Goal: Transaction & Acquisition: Purchase product/service

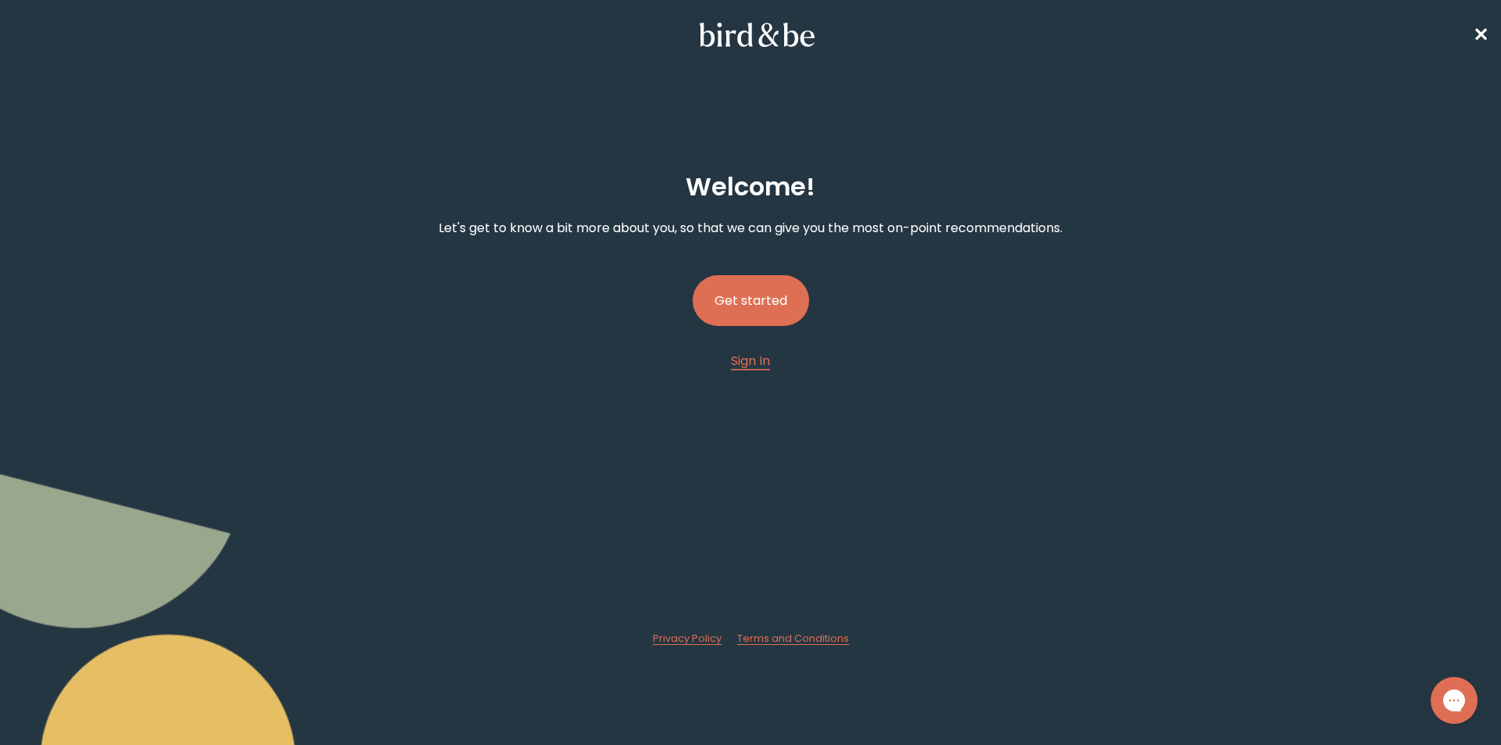
click at [721, 307] on button "Get started" at bounding box center [751, 300] width 116 height 51
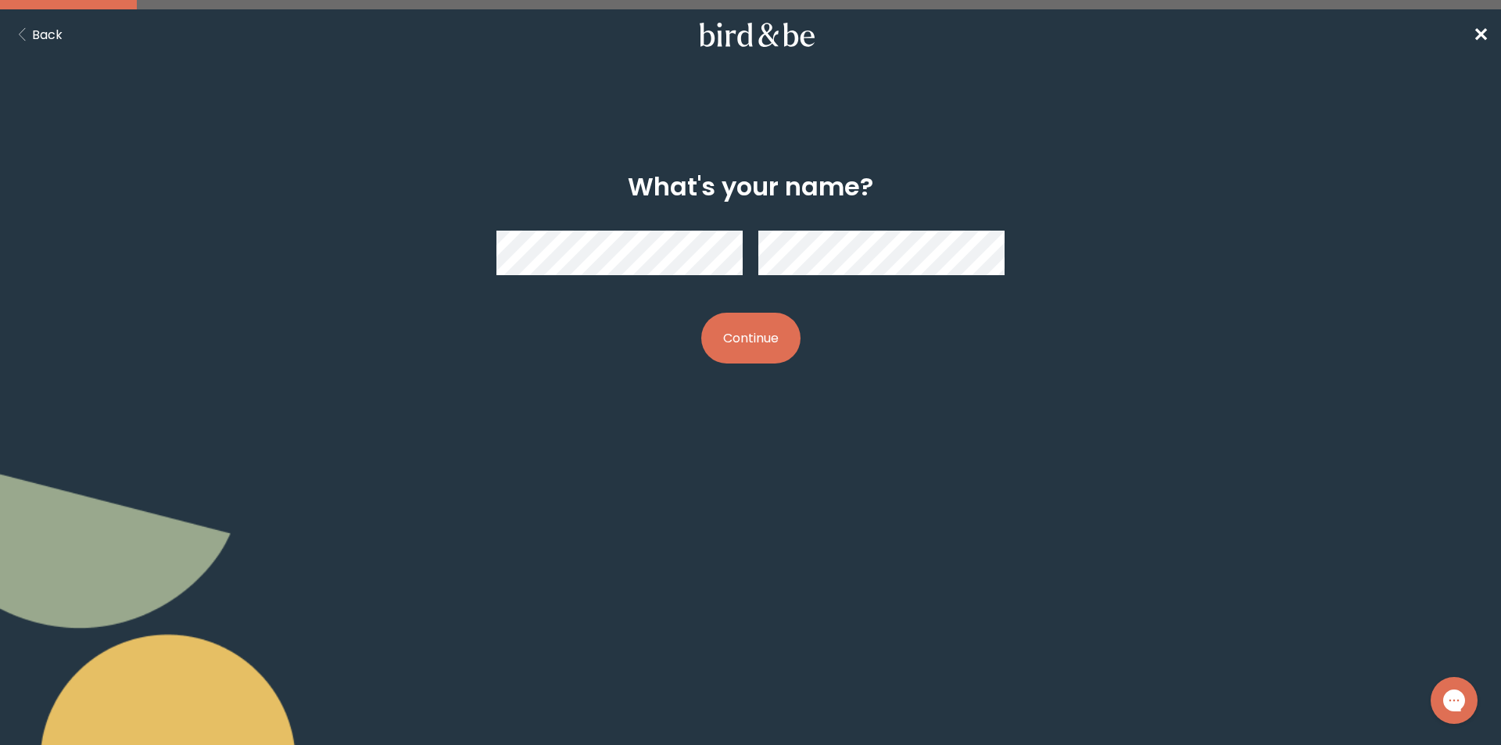
click at [763, 337] on button "Continue" at bounding box center [750, 338] width 99 height 51
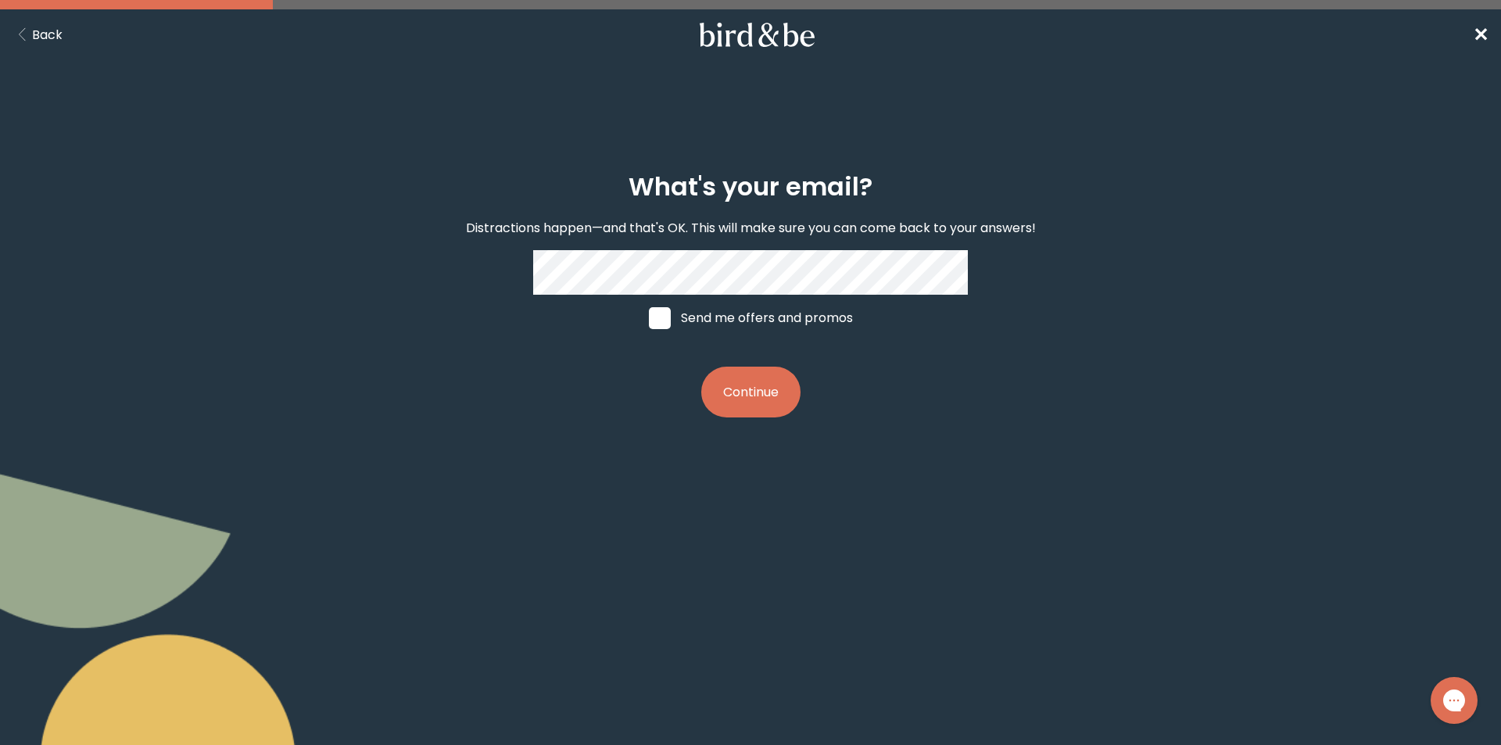
click at [746, 389] on button "Continue" at bounding box center [750, 392] width 99 height 51
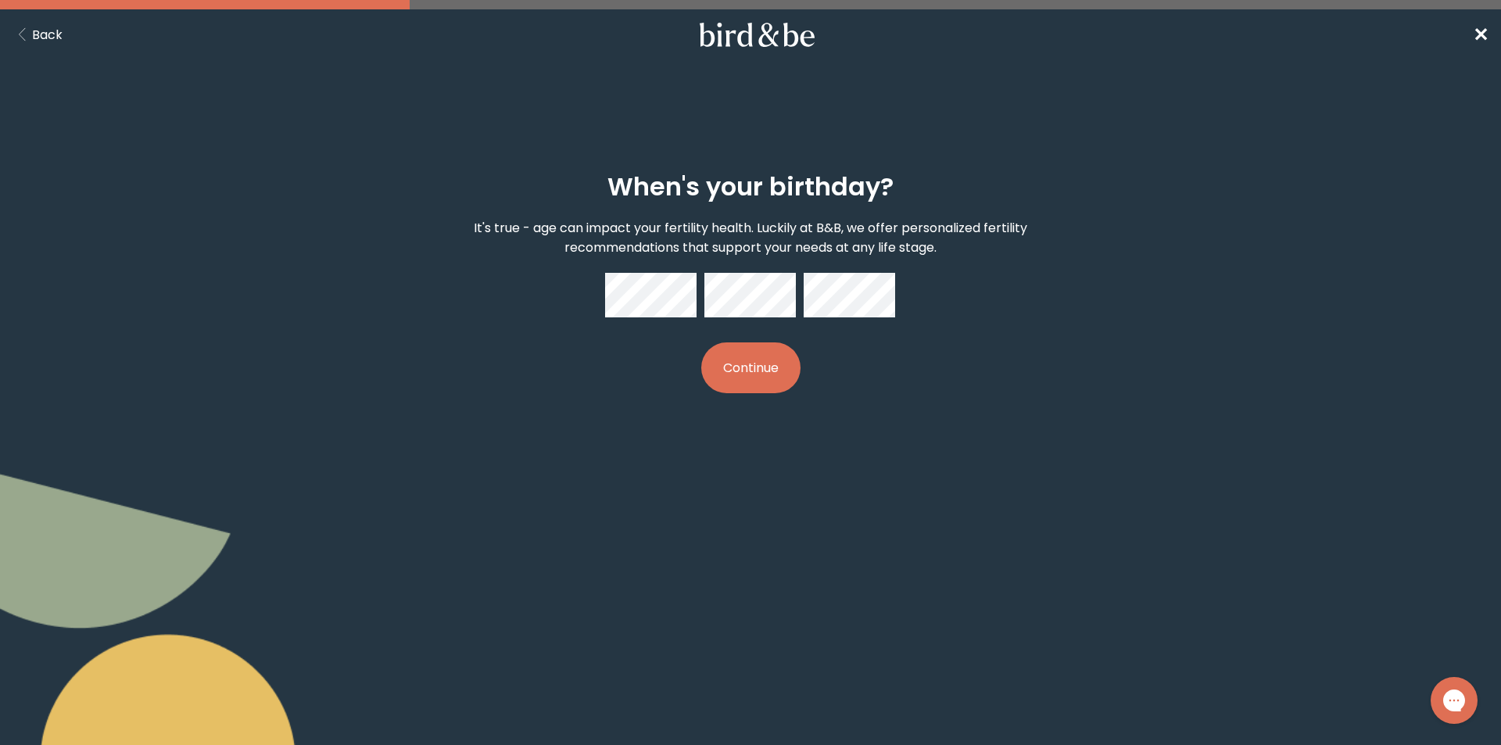
click at [767, 366] on button "Continue" at bounding box center [750, 367] width 99 height 51
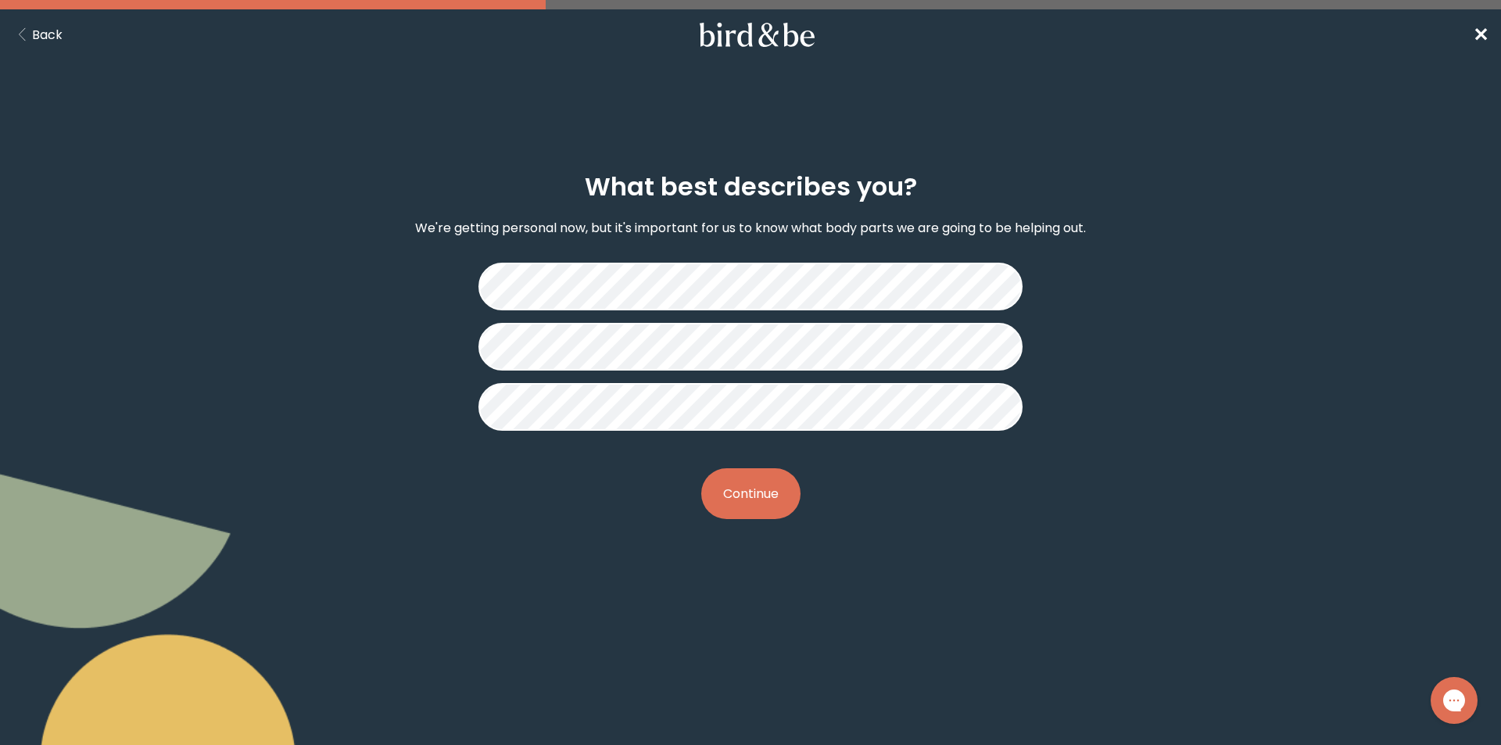
click at [747, 503] on button "Continue" at bounding box center [750, 493] width 99 height 51
click at [761, 487] on button "Continue" at bounding box center [750, 493] width 99 height 51
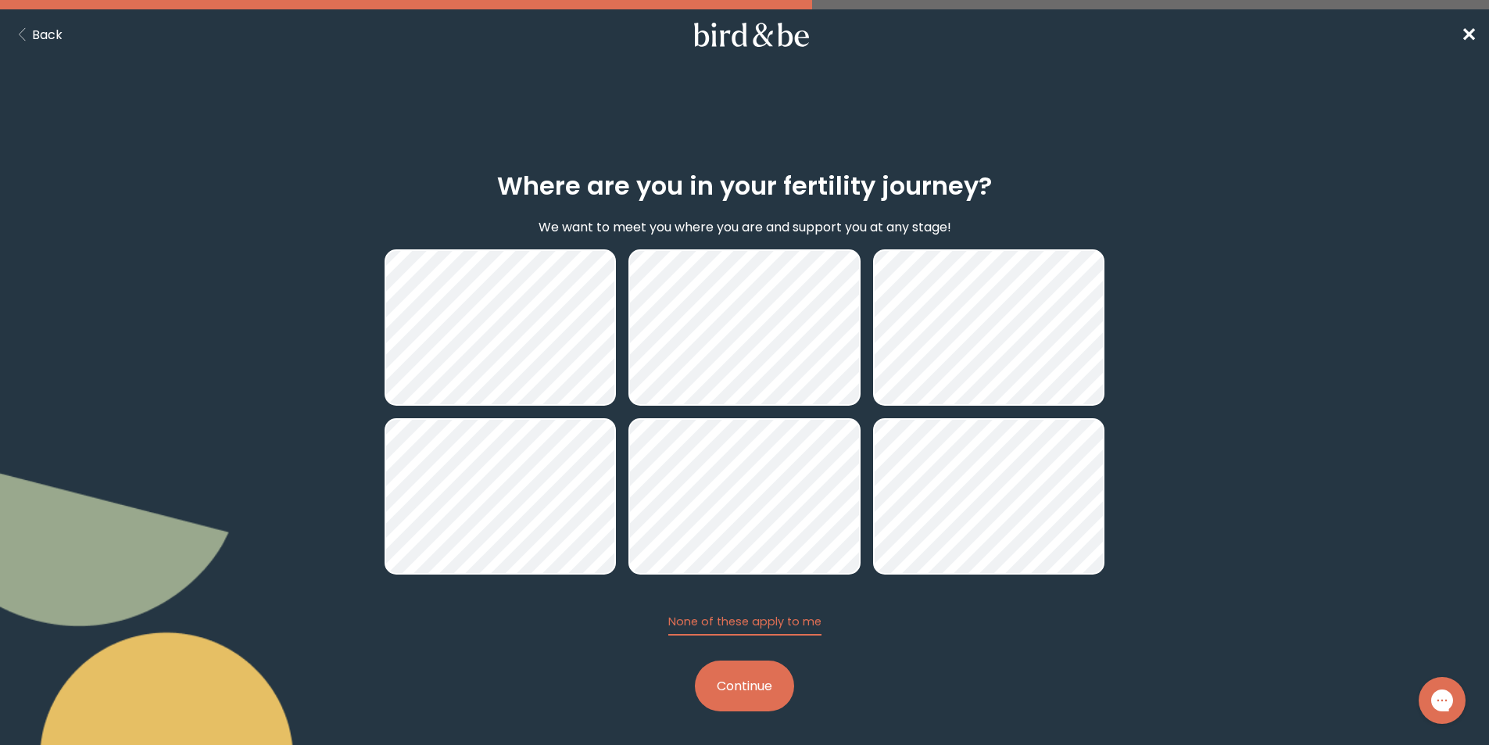
click at [741, 692] on button "Continue" at bounding box center [744, 686] width 99 height 51
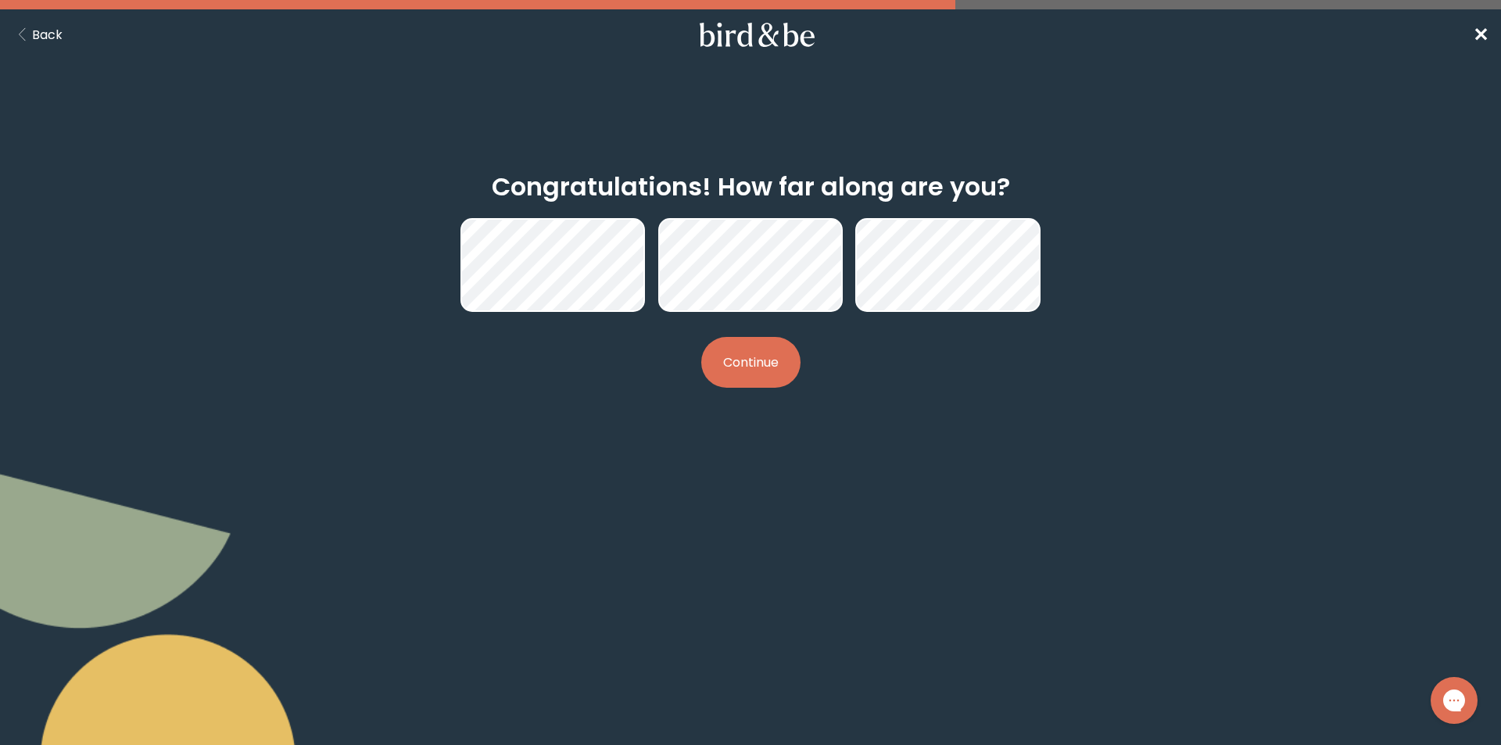
click at [765, 369] on button "Continue" at bounding box center [750, 362] width 99 height 51
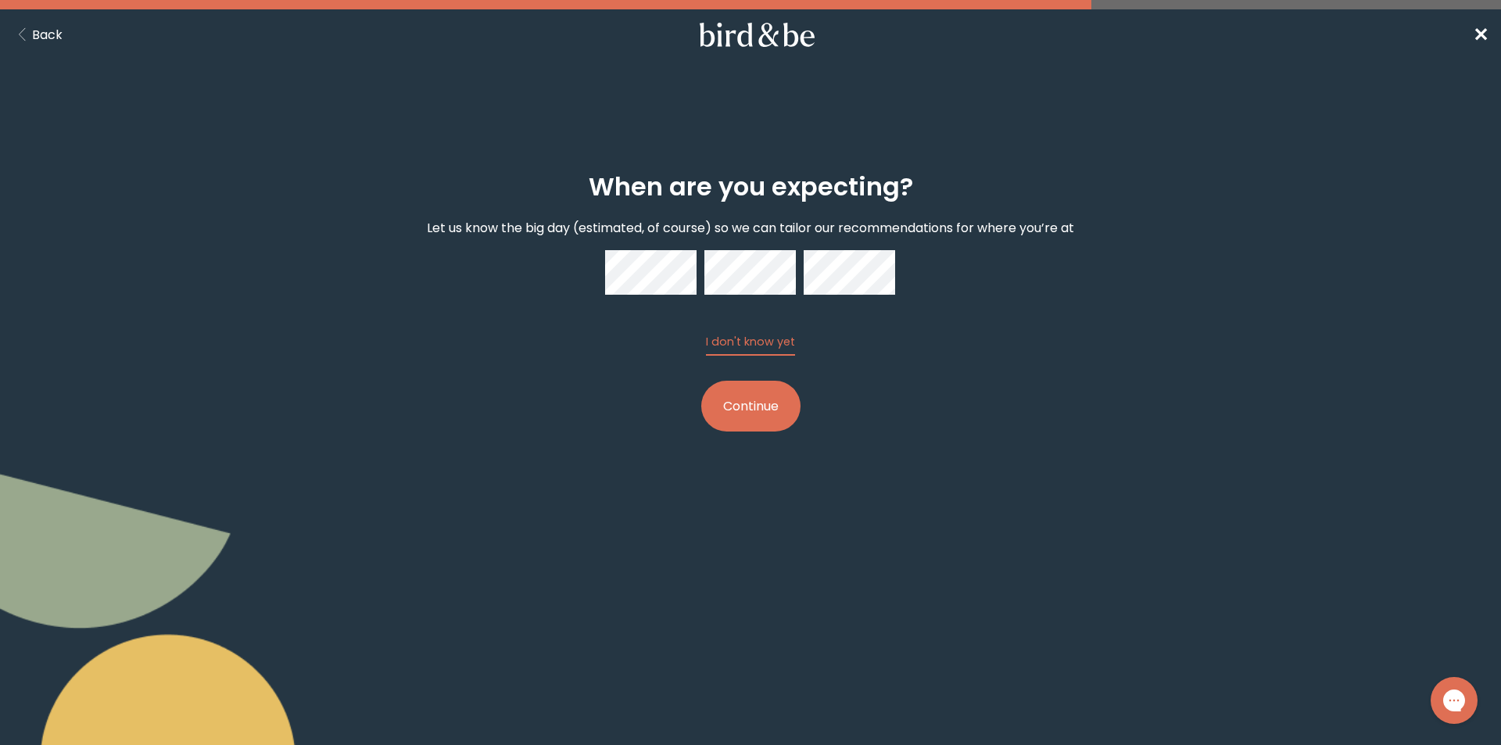
click at [732, 424] on button "Continue" at bounding box center [750, 406] width 99 height 51
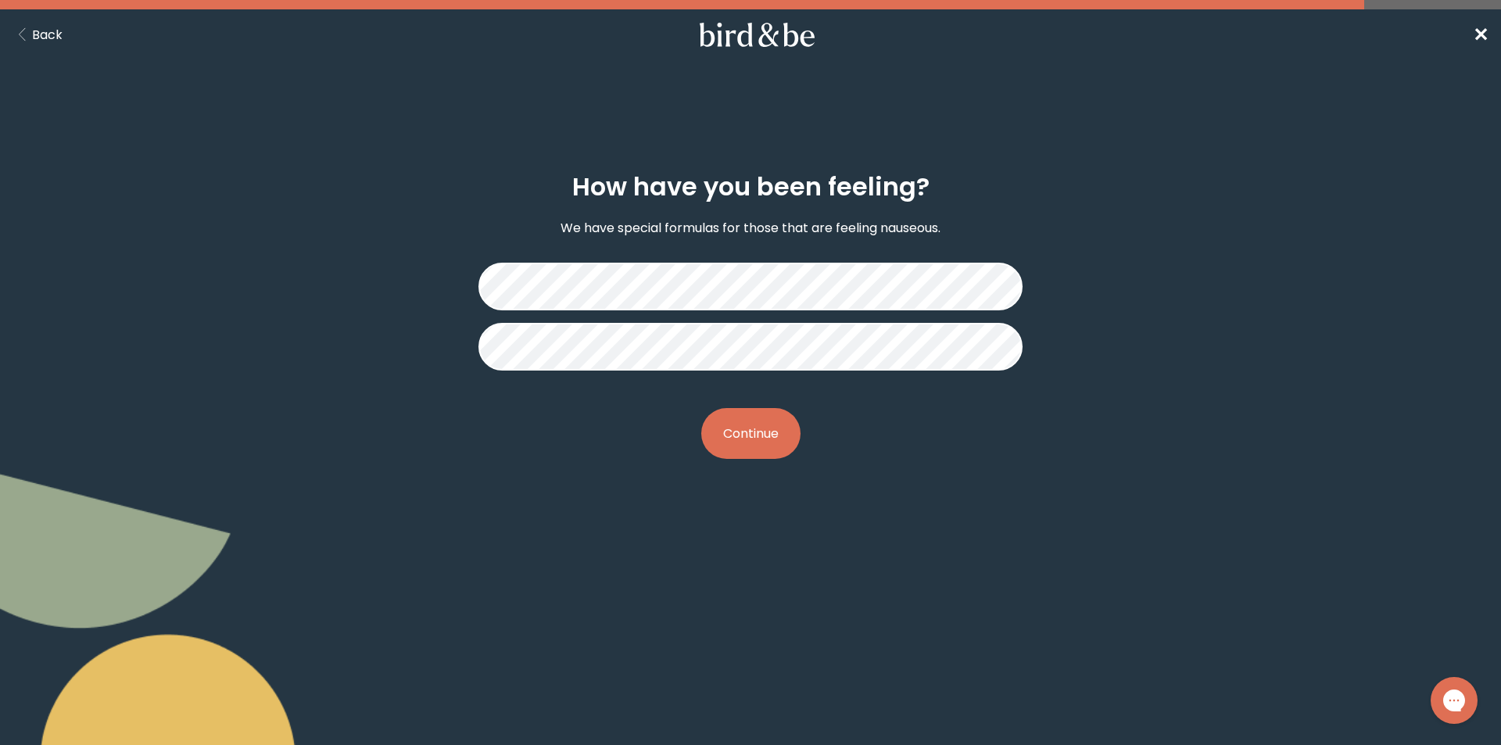
click at [738, 445] on button "Continue" at bounding box center [750, 433] width 99 height 51
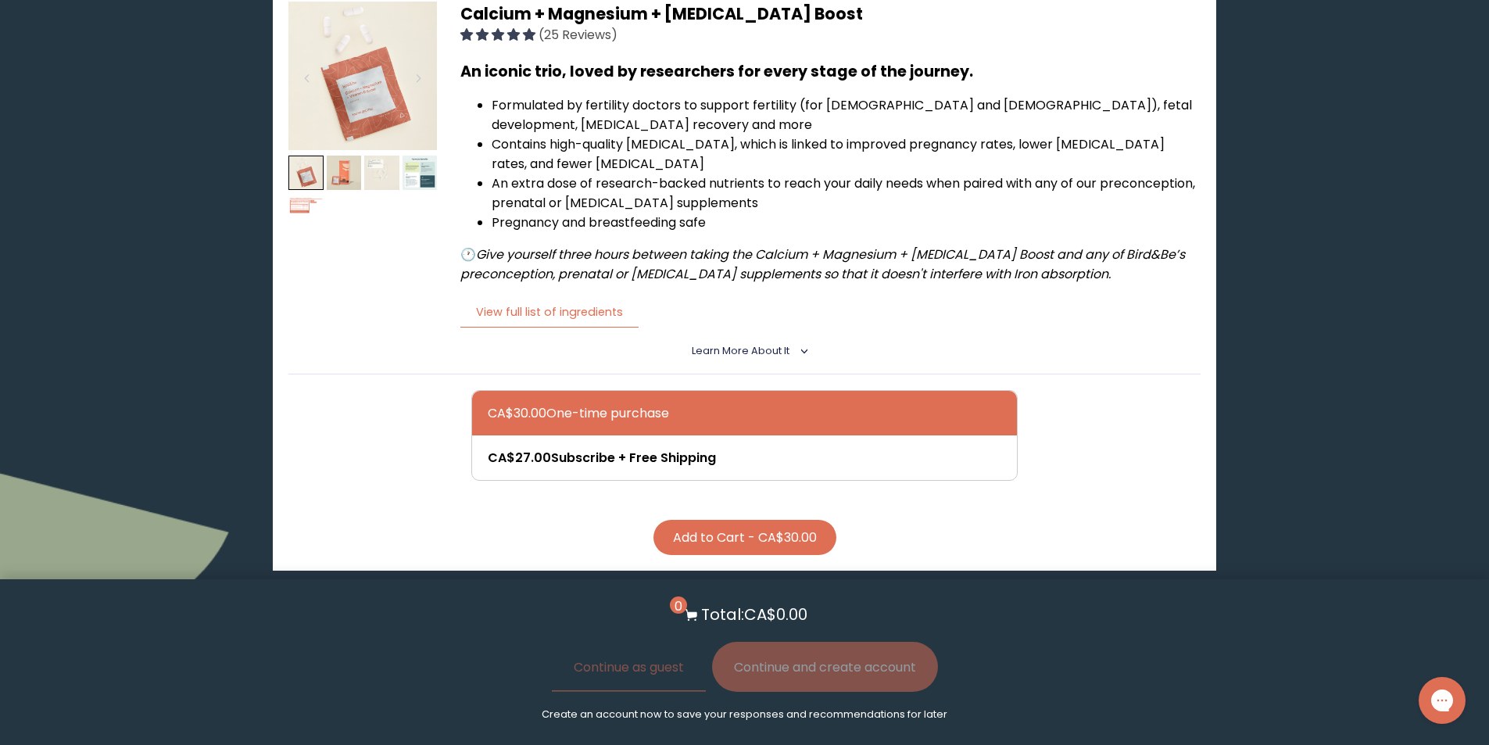
scroll to position [313, 0]
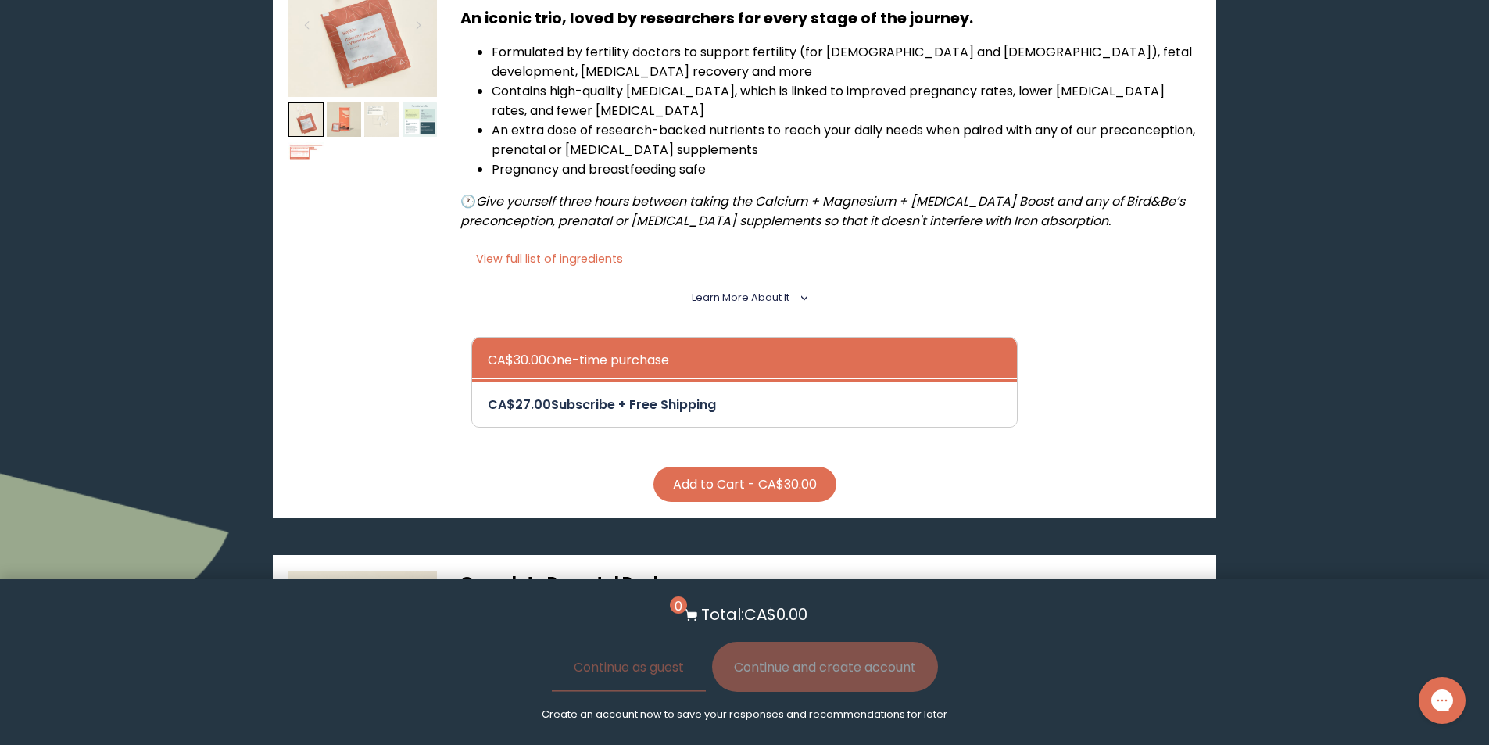
click at [738, 424] on div at bounding box center [761, 404] width 546 height 45
click at [488, 395] on input "CA$27.00 Subscribe + Free Shipping" at bounding box center [487, 394] width 1 height 1
radio input "true"
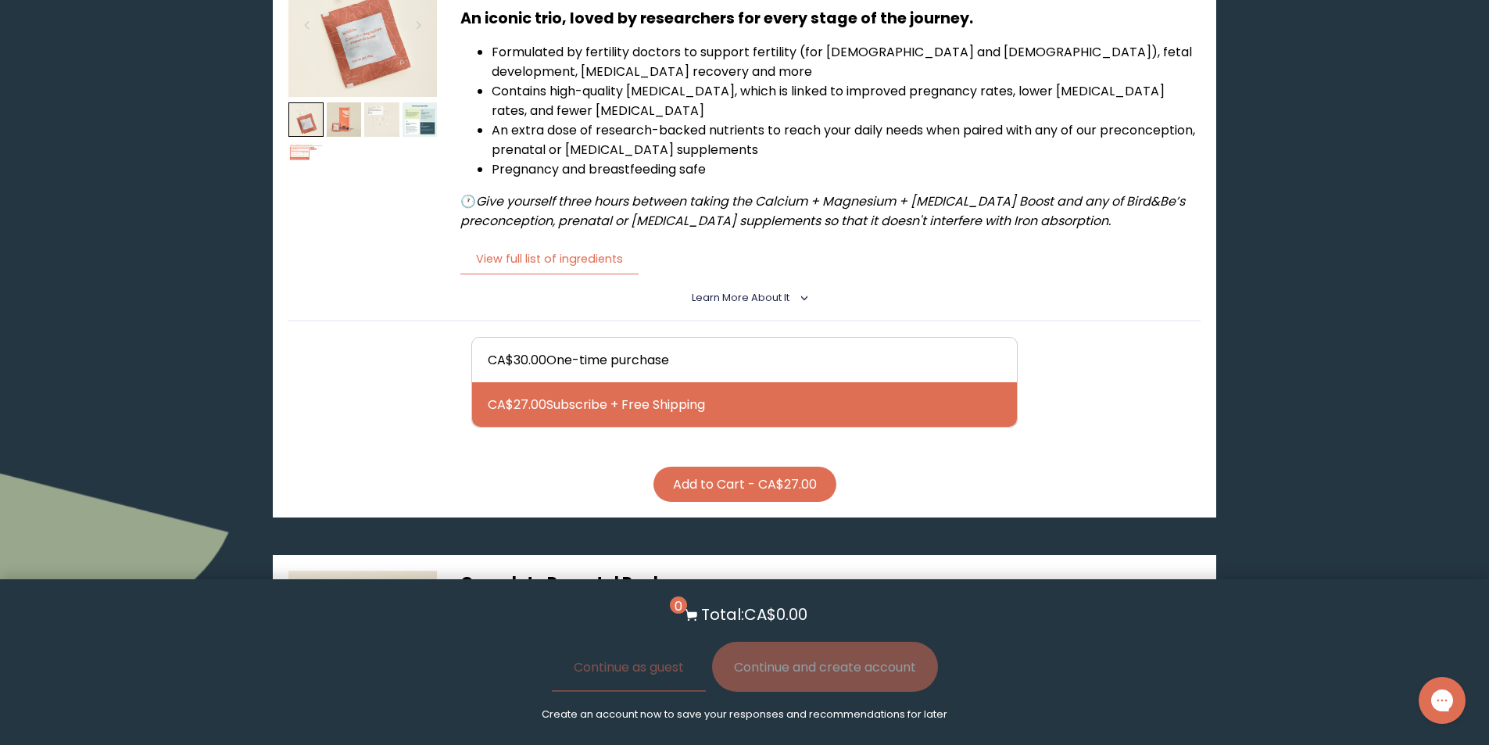
click at [743, 480] on button "Add to Cart - CA$27.00" at bounding box center [745, 484] width 183 height 35
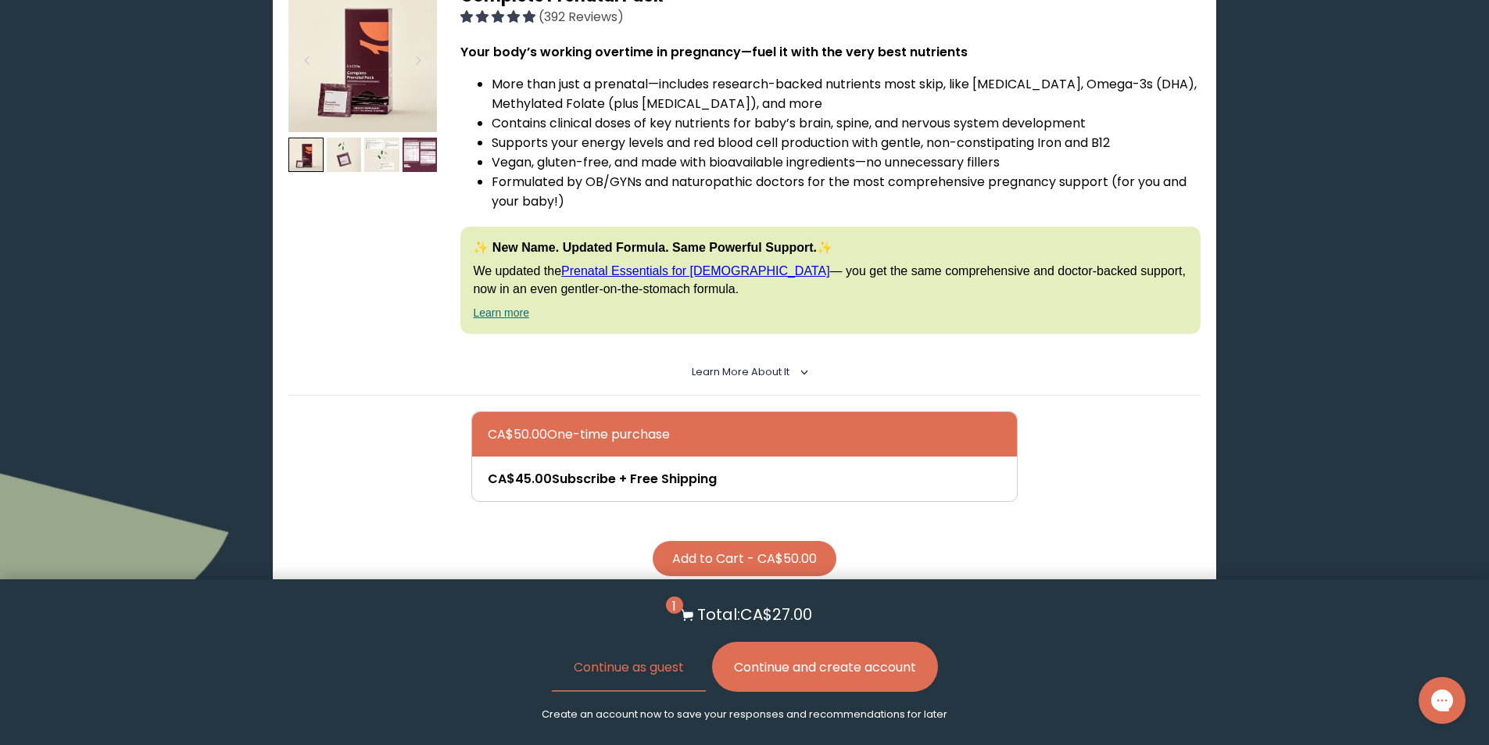
scroll to position [938, 0]
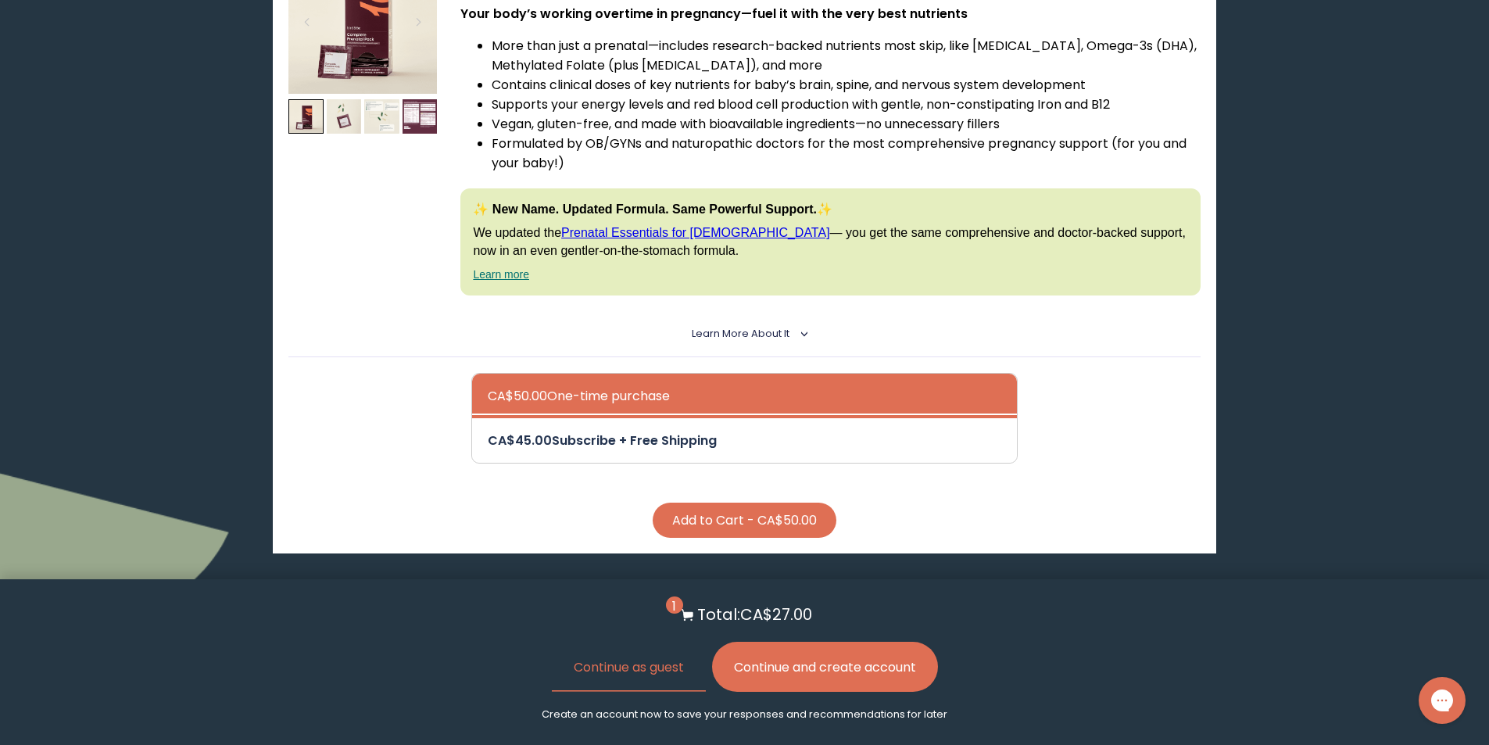
click at [642, 453] on div at bounding box center [761, 440] width 546 height 45
click at [488, 431] on input "CA$45.00 Subscribe + Free Shipping" at bounding box center [487, 430] width 1 height 1
radio input "true"
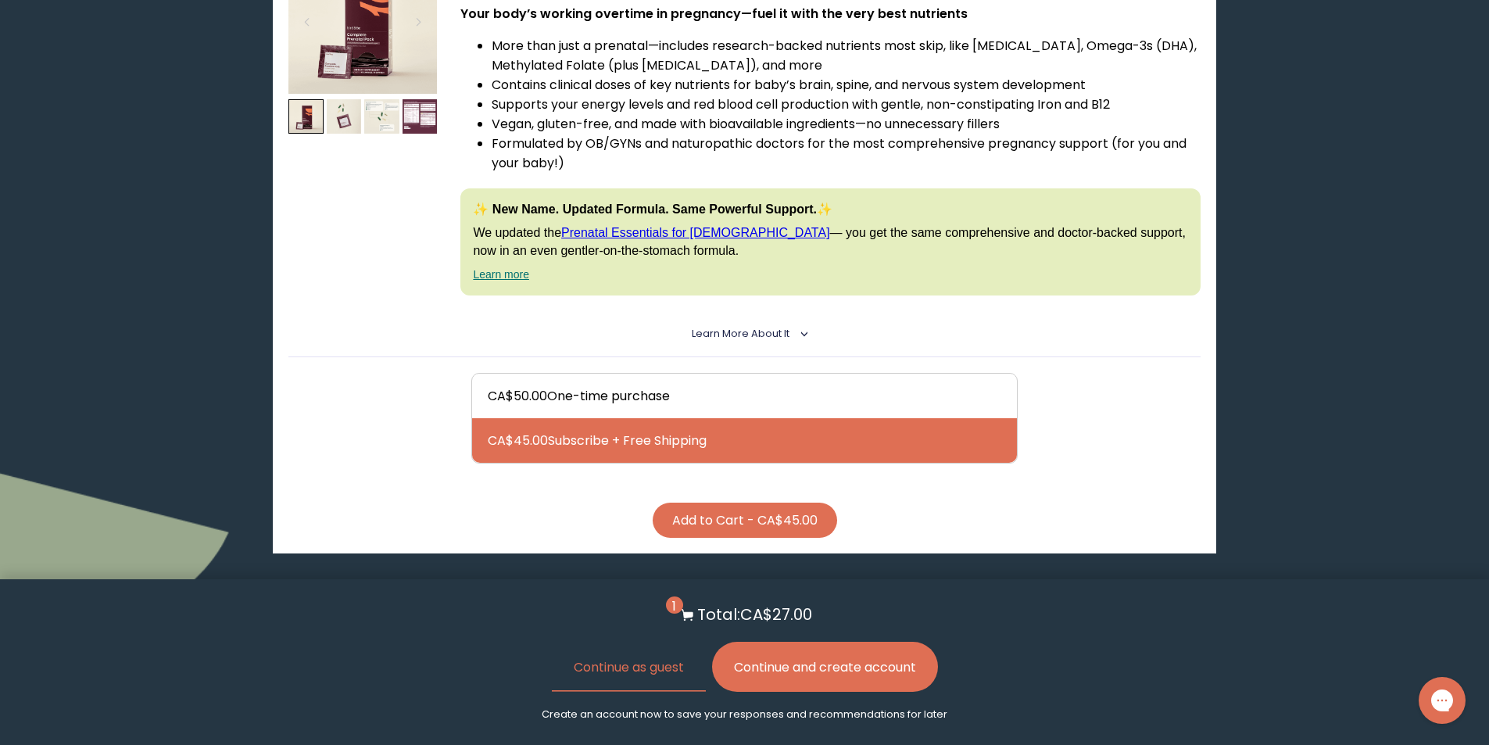
click at [719, 516] on button "Add to Cart - CA$45.00" at bounding box center [745, 520] width 184 height 35
click at [812, 672] on button "Continue and create account" at bounding box center [825, 667] width 226 height 50
